Goal: Download file/media

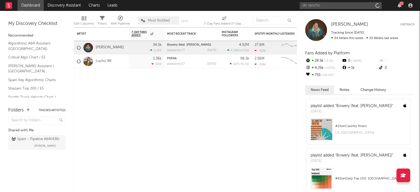
type input "de rancho"
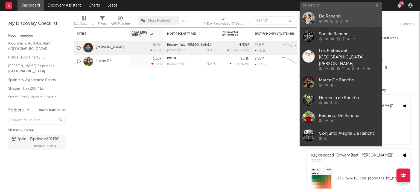
click at [318, 20] on link "De Rancho" at bounding box center [341, 18] width 82 height 18
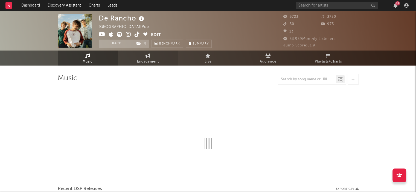
select select "6m"
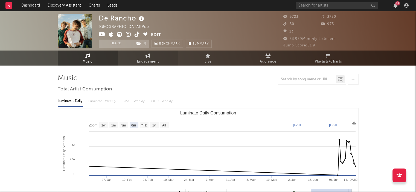
click at [163, 60] on link "Engagement" at bounding box center [148, 58] width 60 height 15
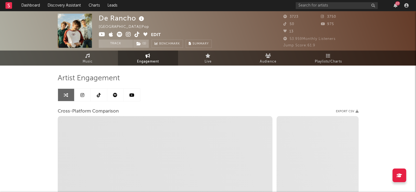
select select "1w"
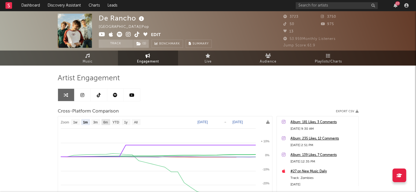
click at [107, 121] on text "6m" at bounding box center [105, 123] width 5 height 4
select select "6m"
type input "[DATE]"
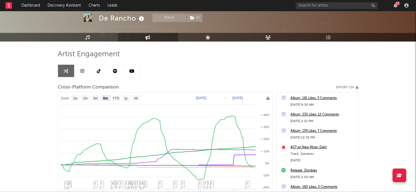
scroll to position [13, 0]
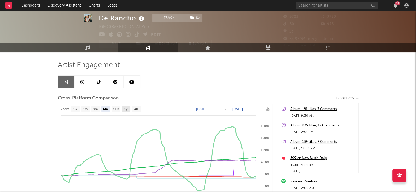
click at [126, 110] on text "1y" at bounding box center [126, 110] width 4 height 4
select select "1y"
type input "[DATE]"
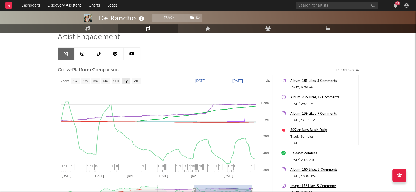
scroll to position [40, 0]
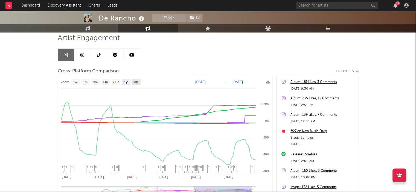
click at [137, 82] on text "All" at bounding box center [136, 82] width 4 height 4
select select "All"
type input "[DATE]"
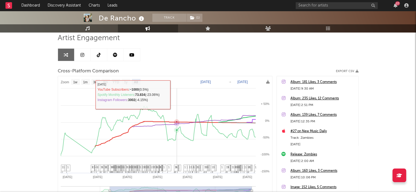
select select "All"
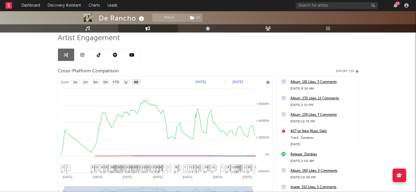
click at [206, 83] on text "[DATE]" at bounding box center [201, 82] width 10 height 4
select select "All"
click at [206, 83] on text "[DATE]" at bounding box center [201, 82] width 10 height 4
click at [218, 82] on input "[DATE]" at bounding box center [204, 81] width 25 height 5
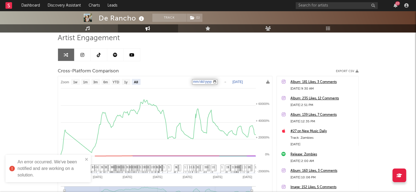
type input "[DATE]"
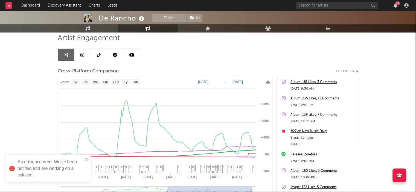
click at [267, 82] on icon at bounding box center [268, 82] width 4 height 4
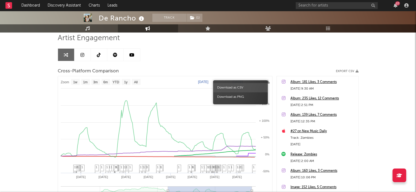
click at [239, 88] on span "Download as CSV" at bounding box center [240, 87] width 55 height 9
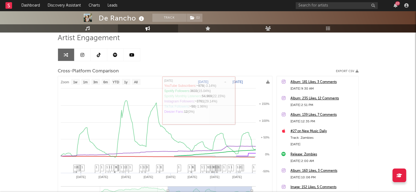
click at [259, 56] on div "Artist Engagement Cross-Platform Comparison Export CSV Zoom 1w 1m 3m 6m YTD 1y …" at bounding box center [208, 127] width 301 height 186
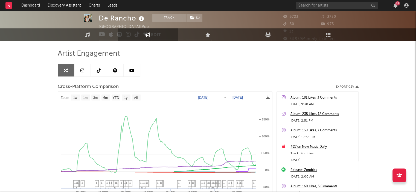
scroll to position [0, 0]
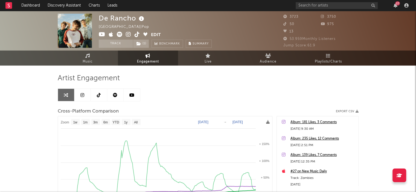
click at [269, 121] on icon at bounding box center [268, 122] width 4 height 4
click at [267, 122] on icon at bounding box center [268, 122] width 4 height 4
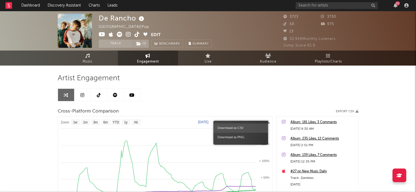
click at [247, 128] on span "Download as CSV" at bounding box center [241, 128] width 55 height 9
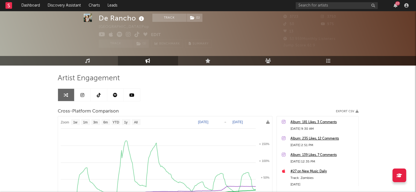
scroll to position [14, 0]
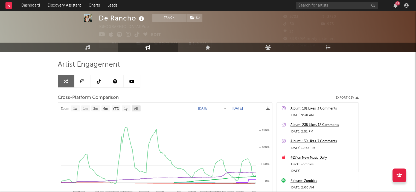
click at [133, 108] on rect at bounding box center [136, 109] width 9 height 6
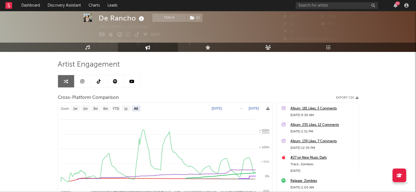
select select "All"
type input "[DATE]"
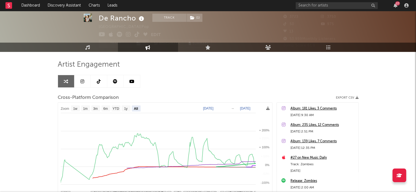
select select "All"
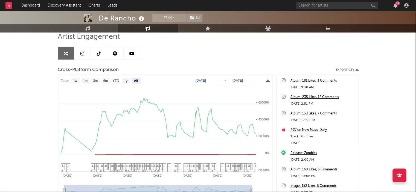
scroll to position [42, 0]
click at [350, 68] on button "Export CSV" at bounding box center [347, 69] width 23 height 3
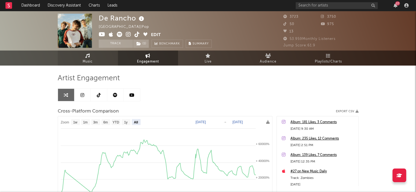
click at [103, 61] on link "Music" at bounding box center [88, 58] width 60 height 15
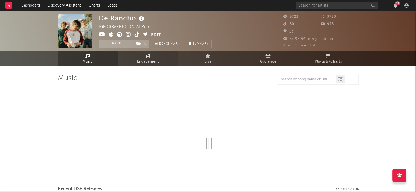
select select "6m"
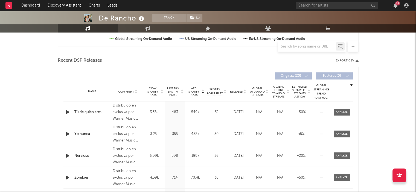
scroll to position [172, 0]
click at [354, 60] on button "Export CSV" at bounding box center [347, 60] width 23 height 3
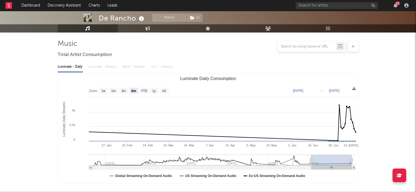
scroll to position [0, 0]
